Goal: Task Accomplishment & Management: Use online tool/utility

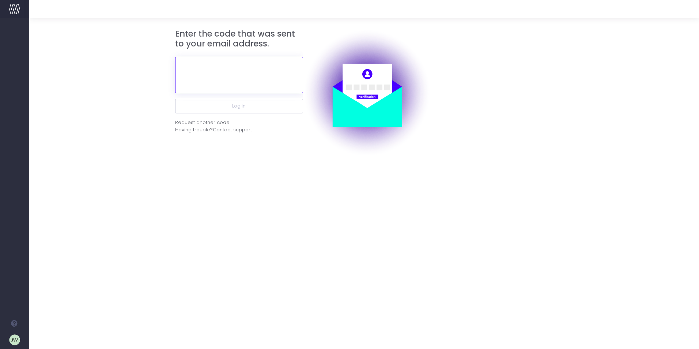
click at [203, 73] on input "text" at bounding box center [239, 75] width 128 height 37
click at [214, 123] on div "Request another code" at bounding box center [202, 122] width 54 height 7
click at [230, 69] on input "text" at bounding box center [239, 75] width 128 height 37
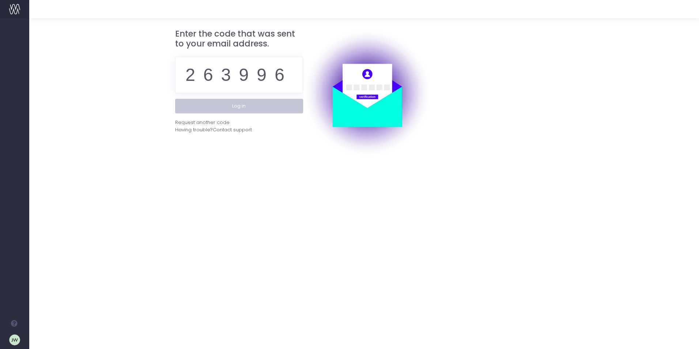
click at [246, 105] on button "Log in" at bounding box center [239, 106] width 128 height 15
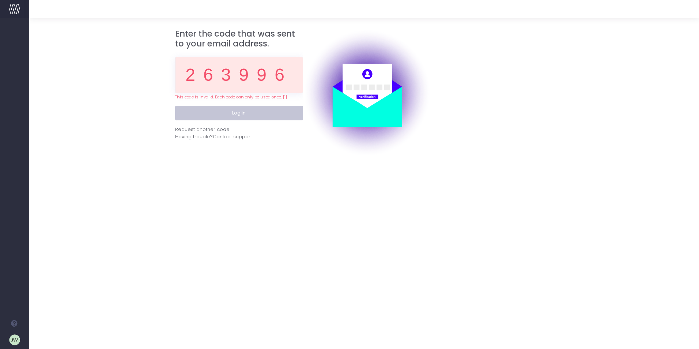
click at [245, 112] on button "Log in" at bounding box center [239, 113] width 128 height 15
drag, startPoint x: 284, startPoint y: 74, endPoint x: 172, endPoint y: 79, distance: 112.4
click at [172, 79] on div "Enter the code that was sent to your email address. 263996 This code is invalid…" at bounding box center [225, 93] width 110 height 128
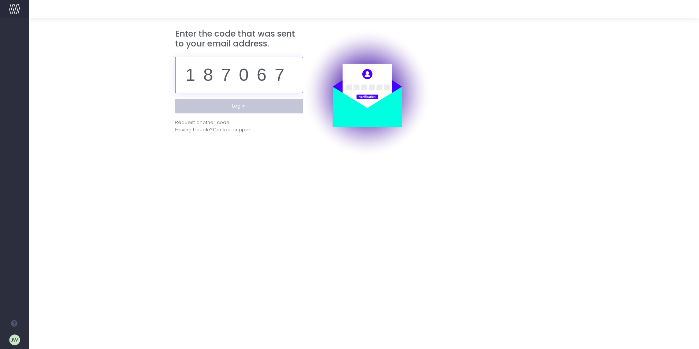
type input "187067"
click at [241, 107] on button "Log in" at bounding box center [239, 106] width 128 height 15
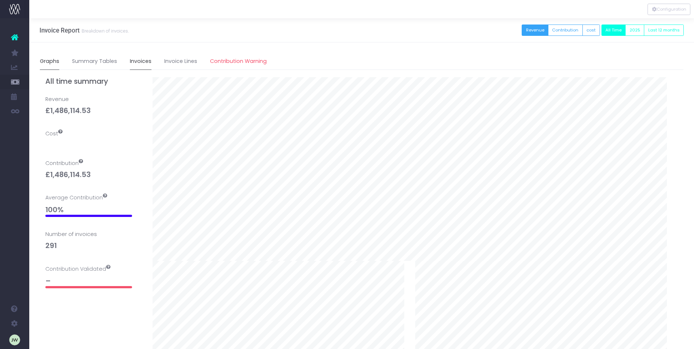
click at [139, 64] on link "Invoices" at bounding box center [141, 61] width 22 height 17
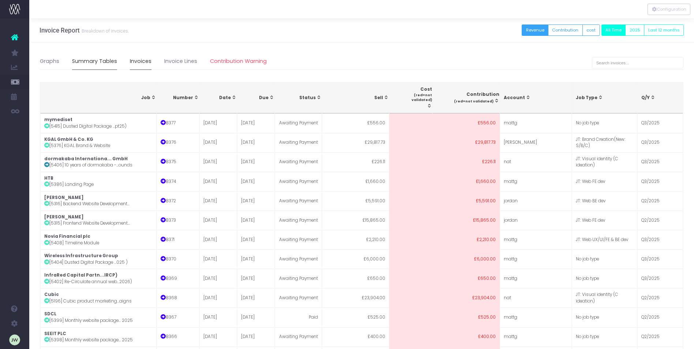
click at [103, 64] on link "Summary Tables" at bounding box center [94, 61] width 45 height 17
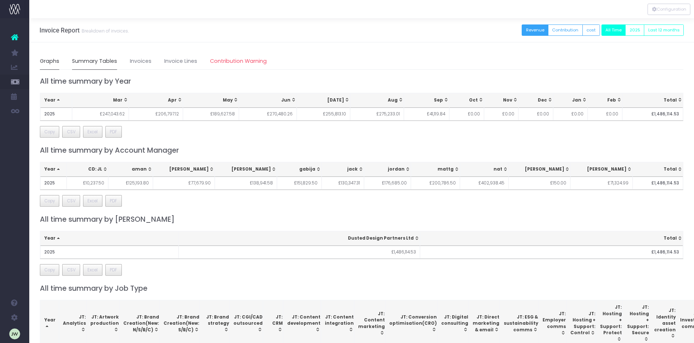
click at [54, 62] on link "Graphs" at bounding box center [49, 61] width 19 height 17
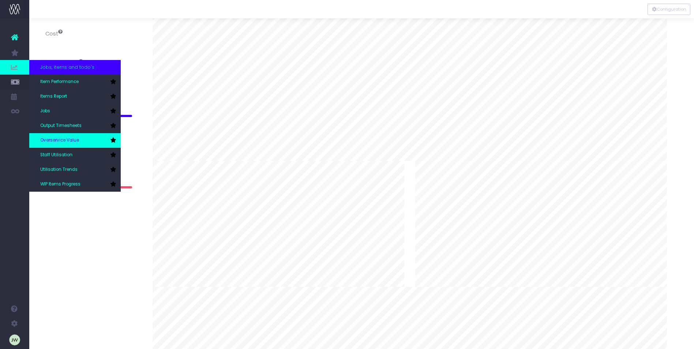
scroll to position [110, 0]
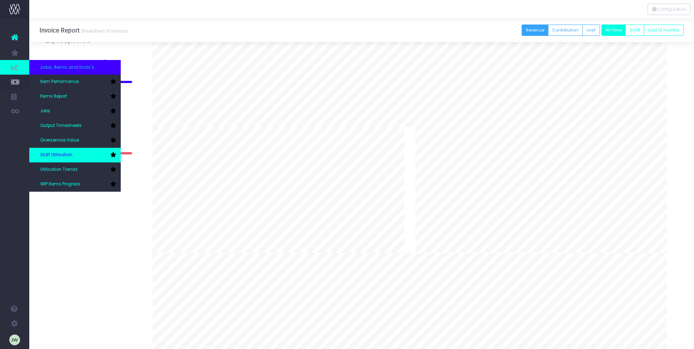
click at [64, 154] on span "Staff Utilisation" at bounding box center [56, 155] width 32 height 7
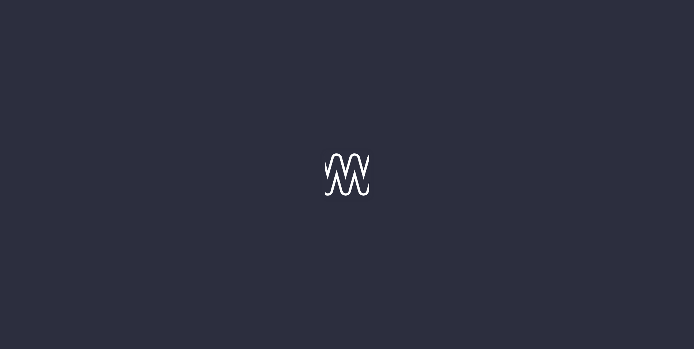
type input "[DATE]"
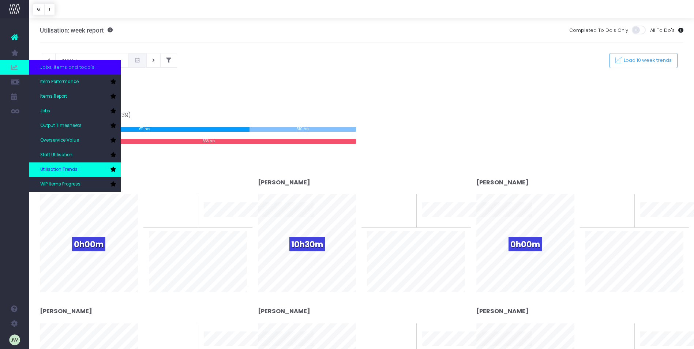
click at [68, 169] on span "Utilisation Trends" at bounding box center [58, 169] width 37 height 7
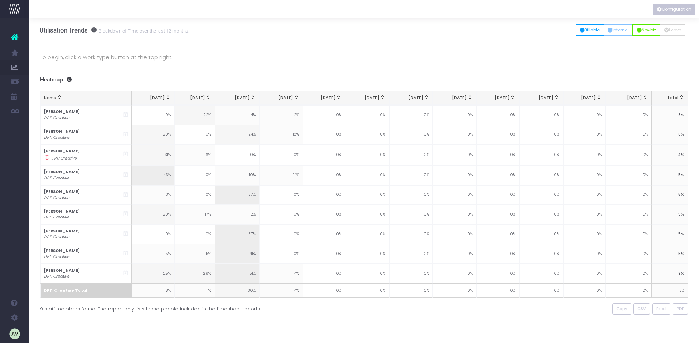
click at [670, 7] on button "Configuration" at bounding box center [674, 9] width 43 height 11
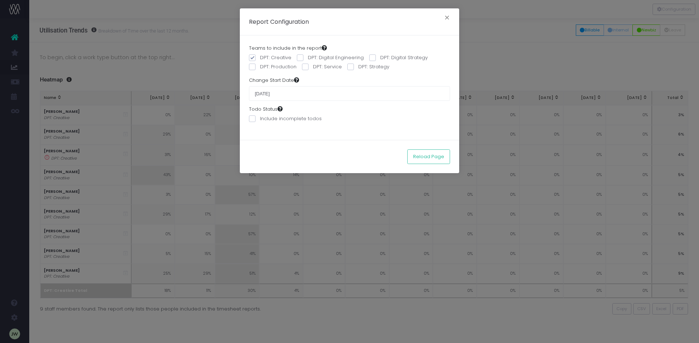
click at [302, 57] on span at bounding box center [300, 57] width 7 height 7
click at [308, 57] on input "DPT: Digital Engineering" at bounding box center [310, 56] width 5 height 5
checkbox input "true"
click at [369, 56] on span at bounding box center [372, 57] width 7 height 7
click at [380, 56] on input "DPT: Digital Strategy" at bounding box center [382, 56] width 5 height 5
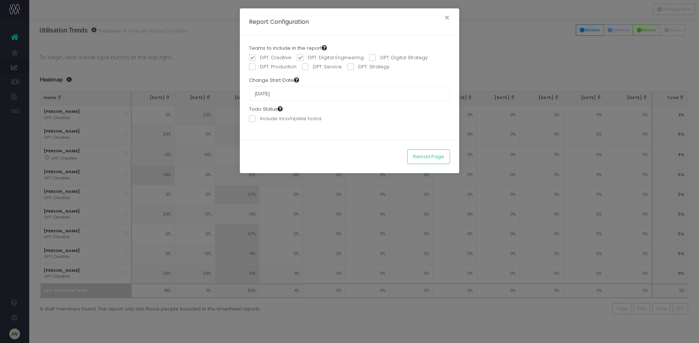
checkbox input "true"
click at [251, 68] on span at bounding box center [252, 67] width 7 height 7
click at [260, 68] on input "DPT: Production" at bounding box center [262, 65] width 5 height 5
checkbox input "true"
click at [306, 68] on span at bounding box center [305, 67] width 7 height 7
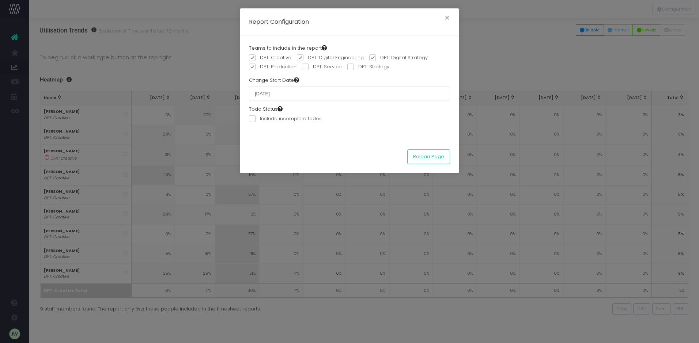
click at [313, 68] on input "DPT: Service" at bounding box center [315, 65] width 5 height 5
checkbox input "true"
click at [349, 66] on span at bounding box center [350, 67] width 7 height 7
click at [358, 66] on input "DPT: Strategy" at bounding box center [360, 65] width 5 height 5
checkbox input "true"
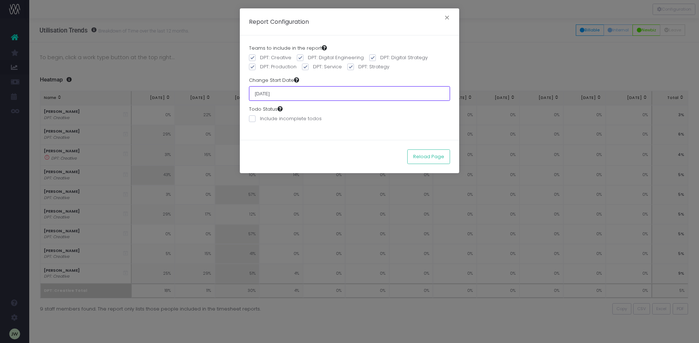
click at [290, 91] on input "01 June 2025" at bounding box center [349, 93] width 201 height 15
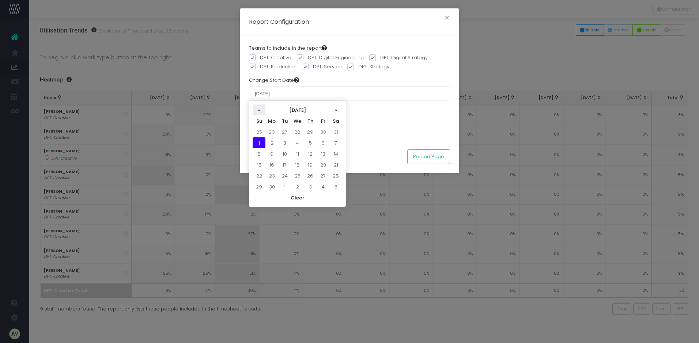
click at [259, 110] on th "«" at bounding box center [259, 110] width 13 height 11
click at [337, 131] on td "1" at bounding box center [335, 132] width 13 height 11
type input "01 March 2025"
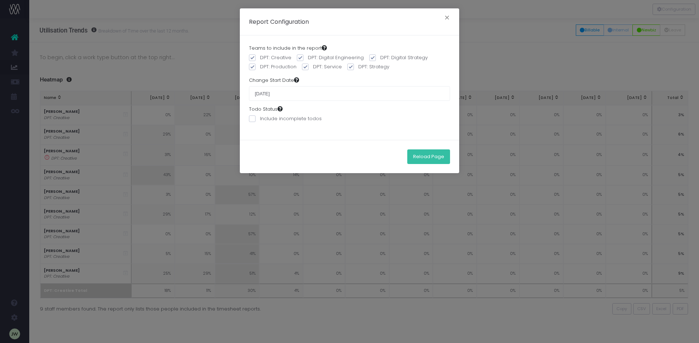
click at [437, 156] on button "Reload Page" at bounding box center [428, 157] width 43 height 15
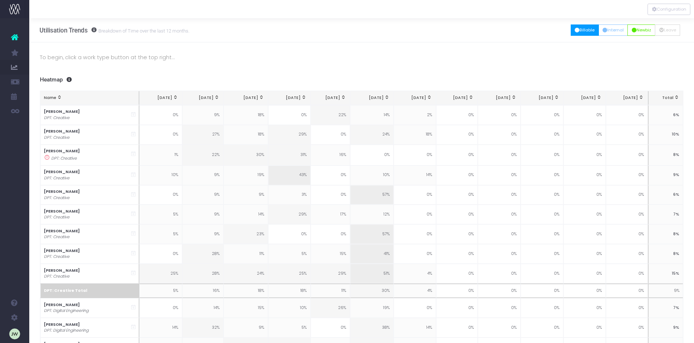
click at [579, 31] on button "Billable" at bounding box center [584, 29] width 28 height 11
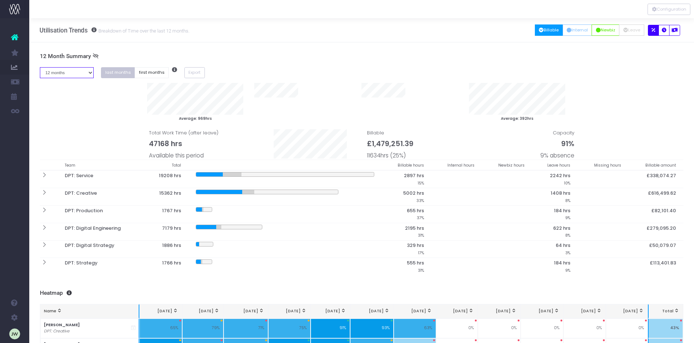
click at [92, 72] on select "1 month 2 months 3 months 4 months 5 months 6 months 7 months 8 months 9 months…" at bounding box center [67, 72] width 54 height 11
select select "six"
click at [40, 67] on select "1 month 2 months 3 months 4 months 5 months 6 months 7 months 8 months 9 months…" at bounding box center [67, 72] width 54 height 11
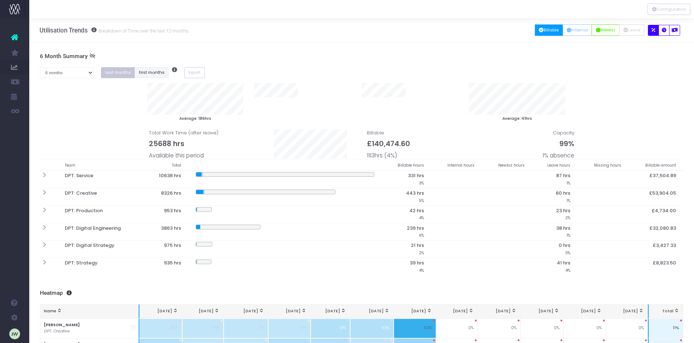
click at [147, 73] on button "first months" at bounding box center [152, 72] width 34 height 11
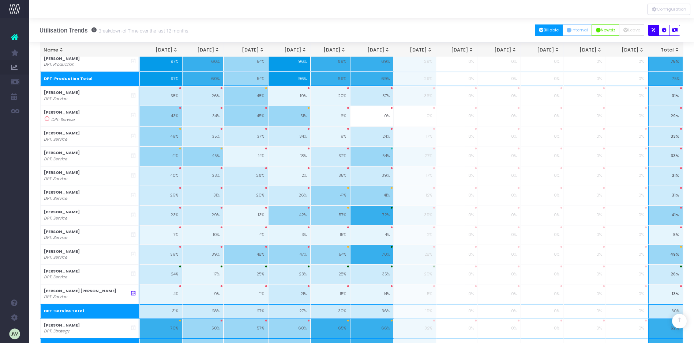
scroll to position [615, 0]
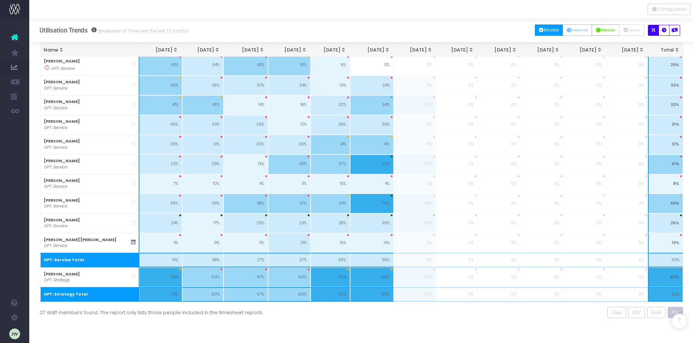
click at [676, 310] on span "PDF" at bounding box center [674, 313] width 7 height 6
click at [573, 30] on button "Internal" at bounding box center [577, 29] width 30 height 11
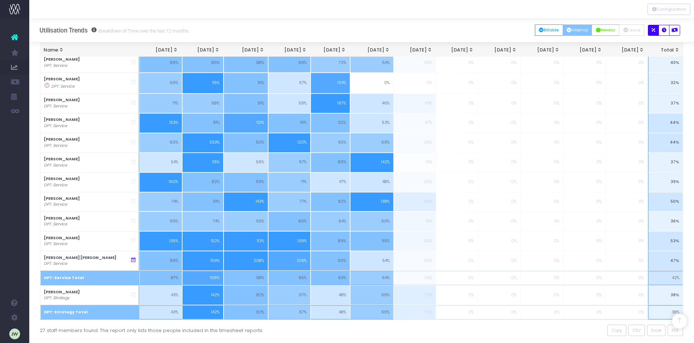
scroll to position [600, 0]
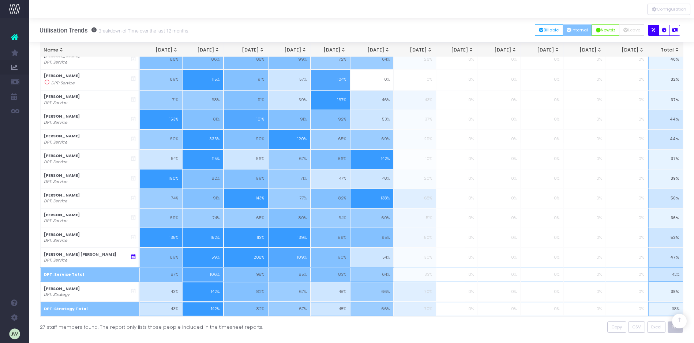
click at [674, 329] on span "PDF" at bounding box center [674, 327] width 7 height 6
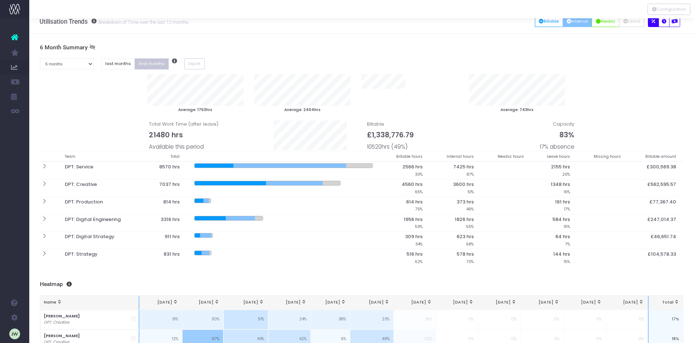
scroll to position [0, 0]
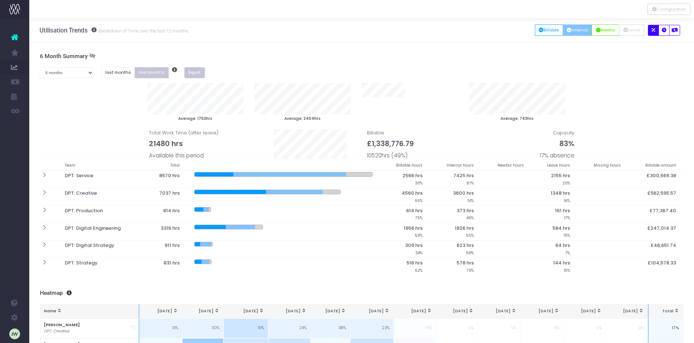
click at [192, 72] on button "Export" at bounding box center [194, 72] width 20 height 11
